Goal: Task Accomplishment & Management: Use online tool/utility

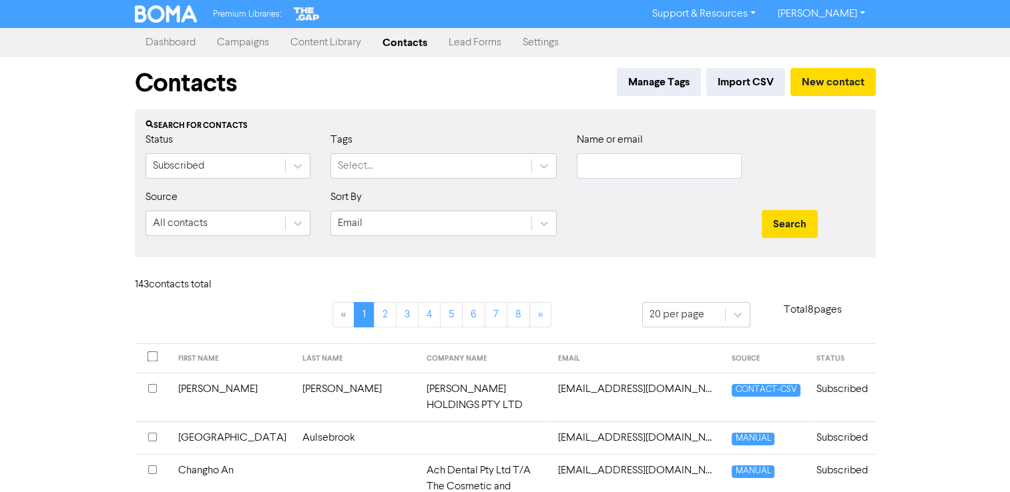
click at [254, 45] on link "Campaigns" at bounding box center [242, 42] width 73 height 27
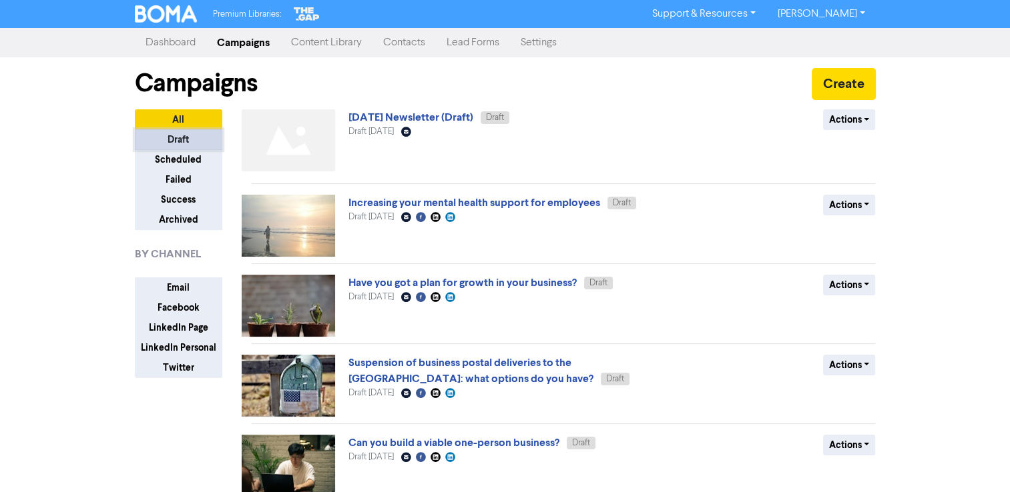
click at [172, 137] on button "Draft" at bounding box center [178, 139] width 87 height 21
click at [383, 116] on link "[DATE] Newsletter (Draft)" at bounding box center [410, 117] width 125 height 13
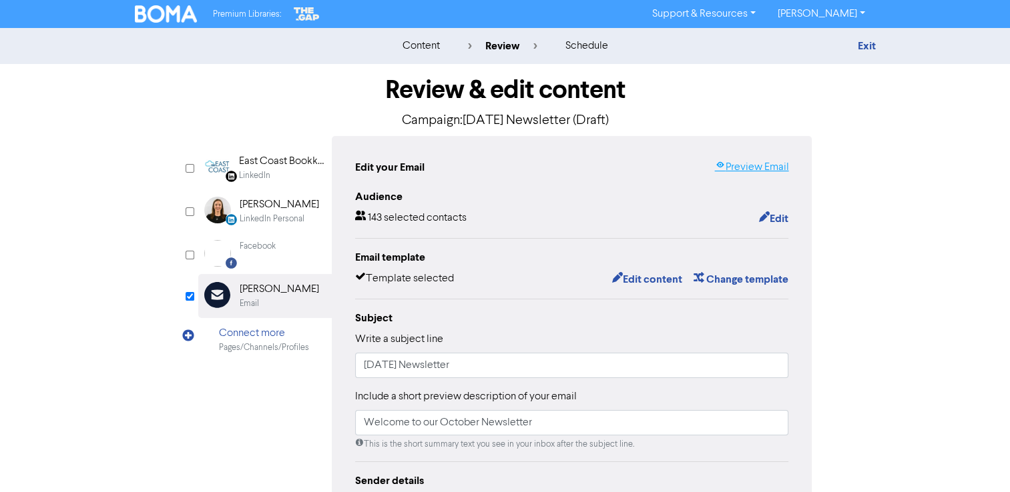
click at [727, 169] on link "Preview Email" at bounding box center [751, 167] width 74 height 16
click at [654, 281] on button "Edit content" at bounding box center [646, 279] width 71 height 17
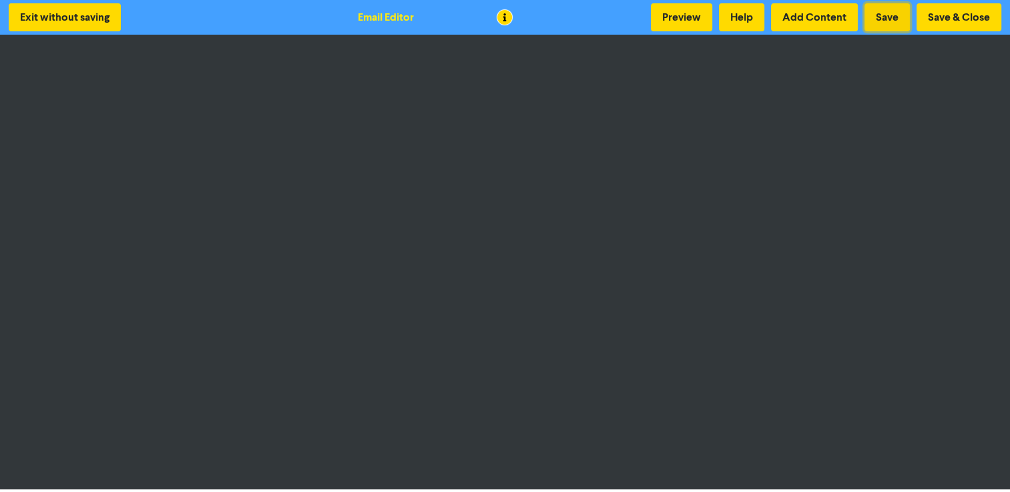
click at [886, 23] on button "Save" at bounding box center [886, 17] width 45 height 28
click at [934, 15] on button "Save & Close" at bounding box center [958, 17] width 85 height 28
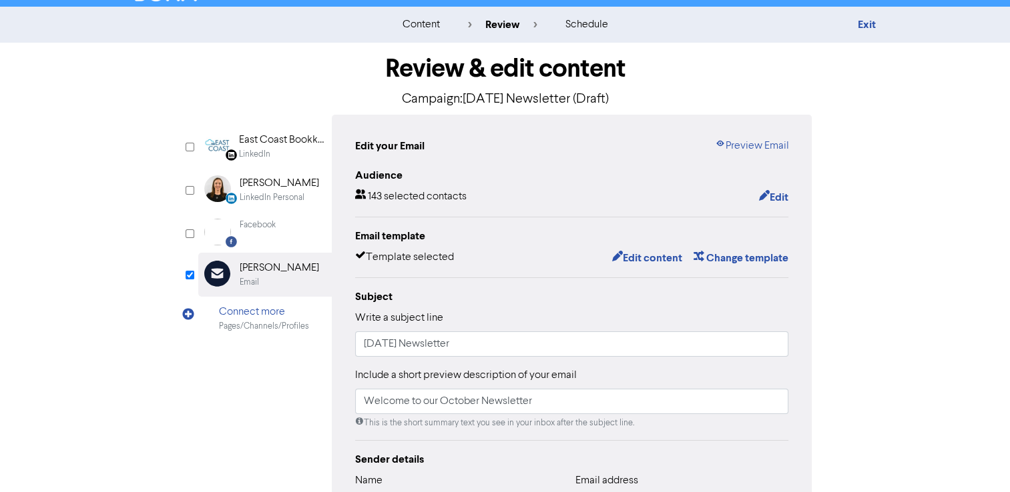
scroll to position [3, 0]
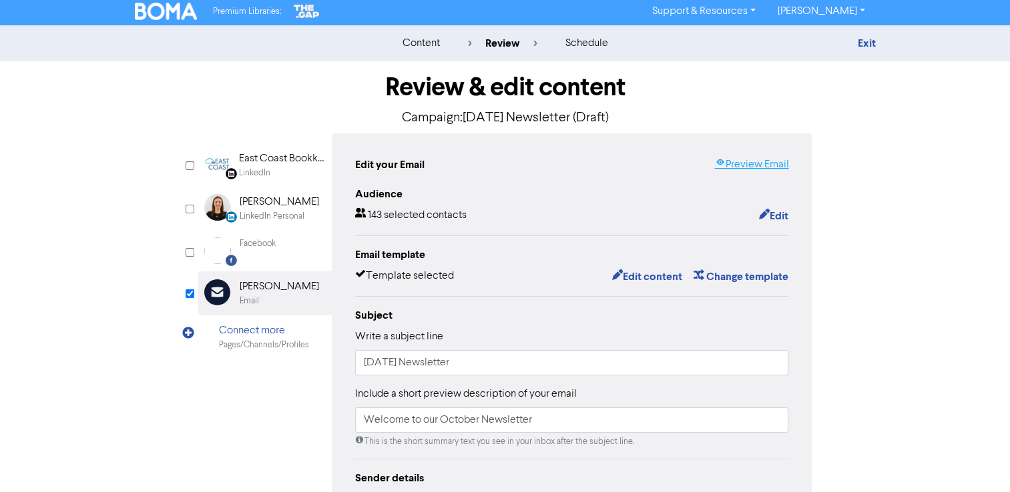
click at [754, 158] on link "Preview Email" at bounding box center [751, 165] width 74 height 16
click at [636, 277] on button "Edit content" at bounding box center [646, 276] width 71 height 17
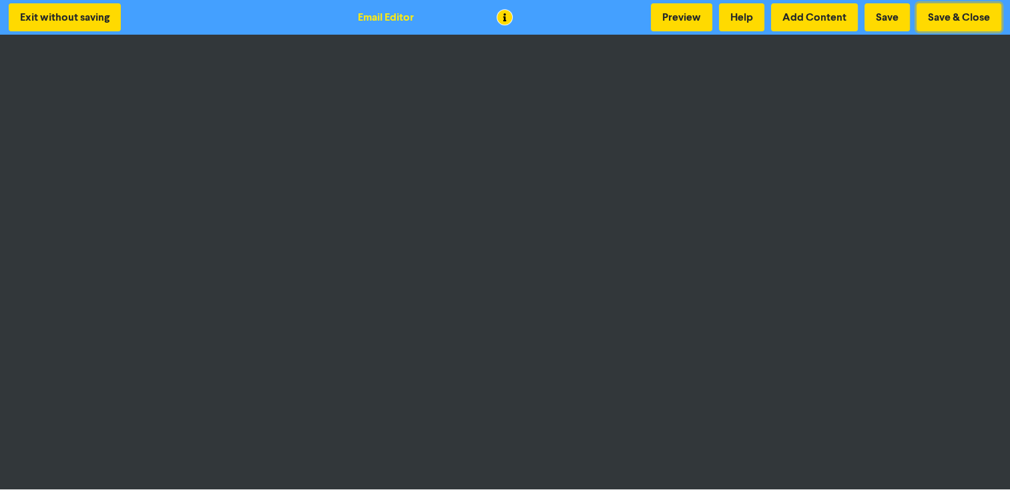
drag, startPoint x: 966, startPoint y: 18, endPoint x: 1013, endPoint y: 39, distance: 51.1
click at [966, 18] on button "Save & Close" at bounding box center [958, 17] width 85 height 28
